Goal: Task Accomplishment & Management: Use online tool/utility

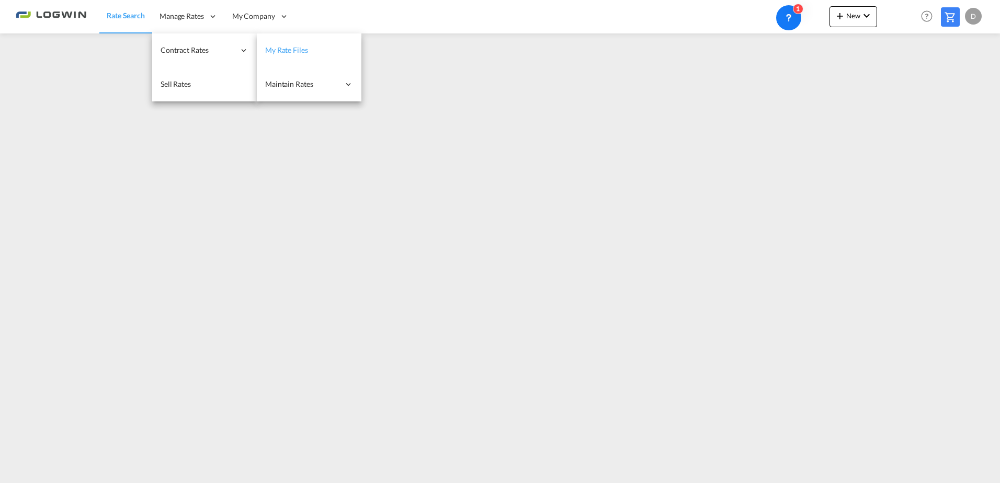
click at [341, 50] on link "My Rate Files" at bounding box center [309, 50] width 105 height 34
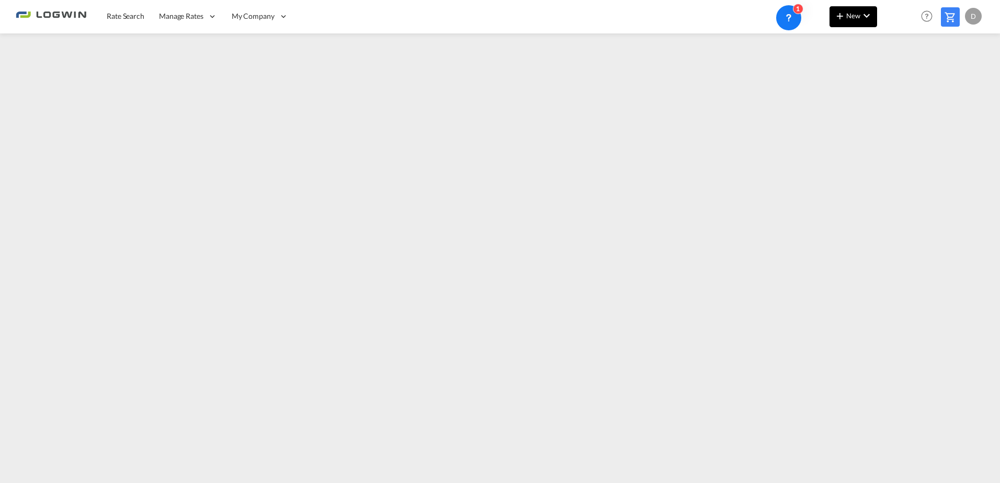
click at [875, 17] on button "New" at bounding box center [853, 16] width 48 height 21
click at [902, 76] on span "Ratesheet" at bounding box center [896, 78] width 12 height 21
click at [867, 11] on md-icon "icon-chevron-down" at bounding box center [866, 15] width 13 height 13
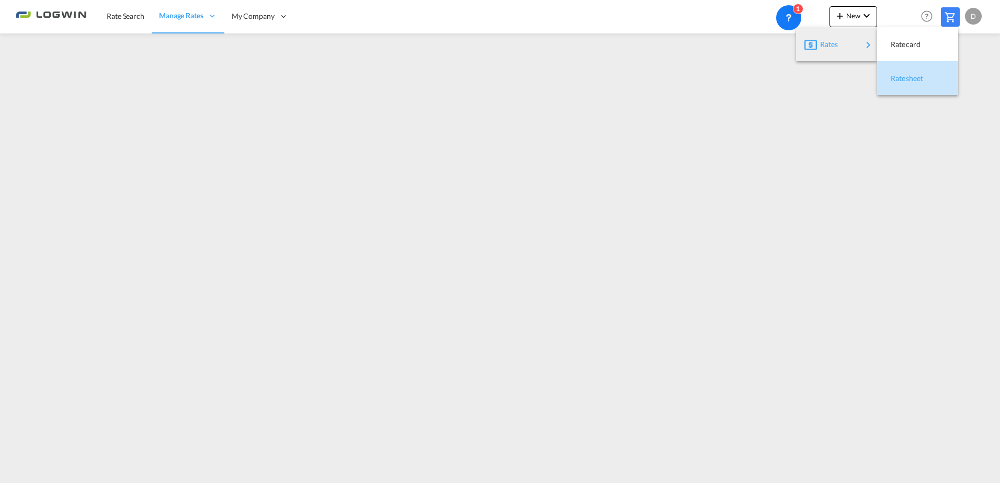
click at [894, 77] on span "Ratesheet" at bounding box center [896, 78] width 12 height 21
